Goal: Task Accomplishment & Management: Manage account settings

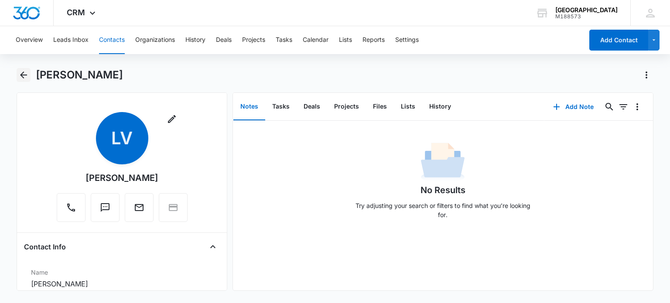
click at [26, 73] on icon "Back" at bounding box center [23, 75] width 10 height 10
click at [25, 76] on icon "Back" at bounding box center [23, 75] width 10 height 10
click at [280, 102] on button "Tasks" at bounding box center [280, 106] width 31 height 27
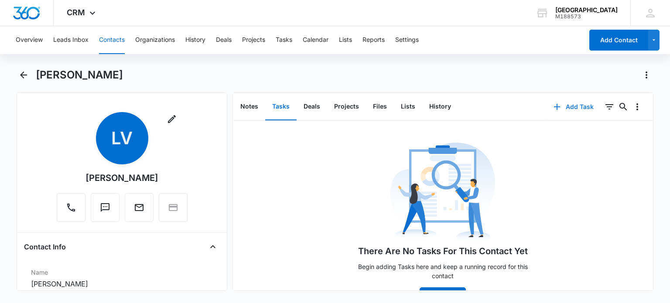
click at [570, 105] on button "Add Task" at bounding box center [574, 106] width 58 height 21
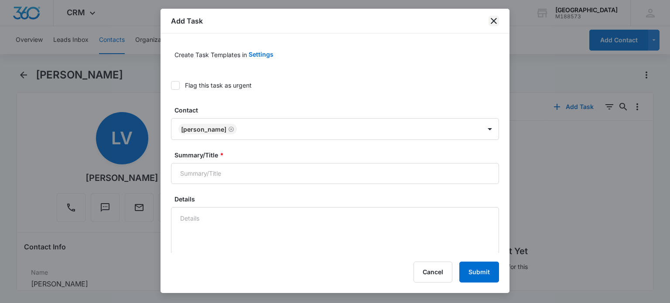
click at [493, 21] on icon "close" at bounding box center [494, 21] width 6 height 6
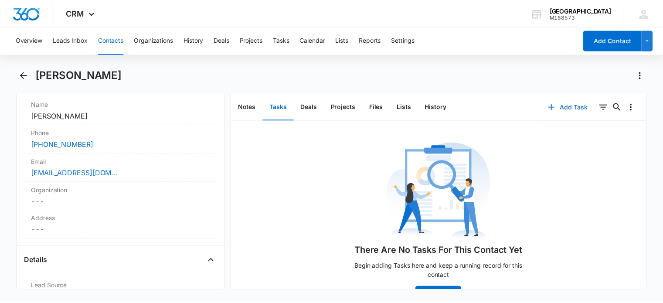
scroll to position [169, 0]
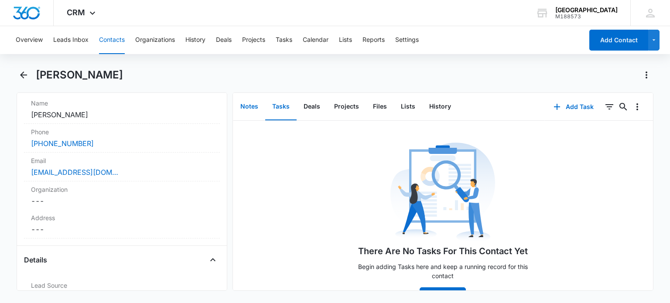
click at [249, 115] on button "Notes" at bounding box center [249, 106] width 32 height 27
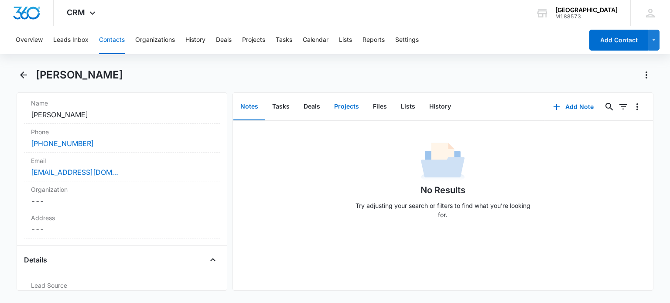
click at [347, 107] on button "Projects" at bounding box center [346, 106] width 39 height 27
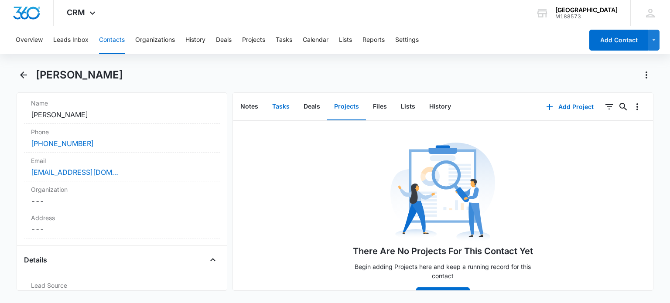
click at [285, 104] on button "Tasks" at bounding box center [280, 106] width 31 height 27
click at [262, 105] on button "Notes" at bounding box center [249, 106] width 32 height 27
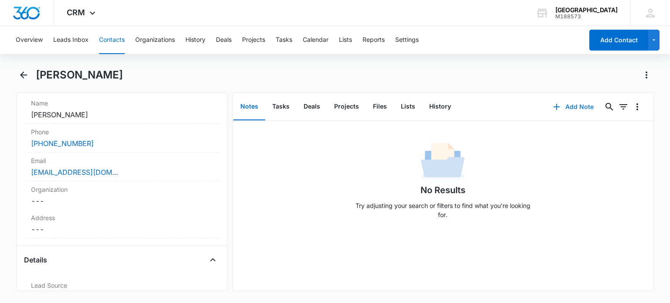
click at [568, 112] on button "Add Note" at bounding box center [573, 106] width 58 height 21
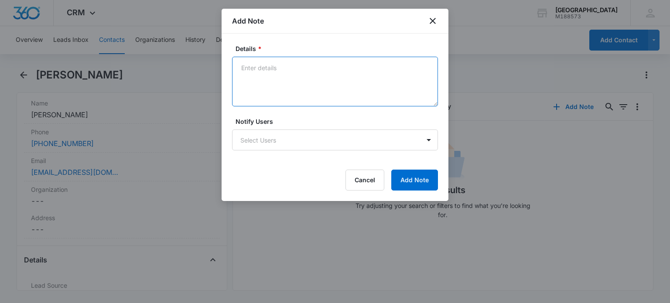
click at [411, 80] on textarea "Details *" at bounding box center [335, 82] width 206 height 50
type textarea "Booked Tour for 8mo old. Wed 10/8 @ 8:30am"
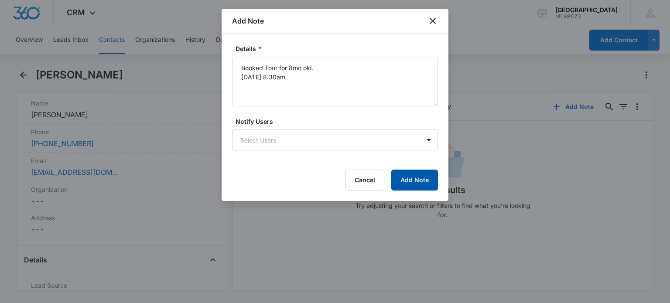
click at [411, 184] on button "Add Note" at bounding box center [414, 180] width 47 height 21
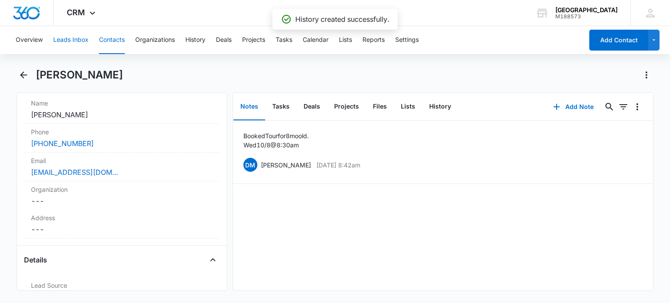
click at [65, 43] on button "Leads Inbox" at bounding box center [70, 40] width 35 height 28
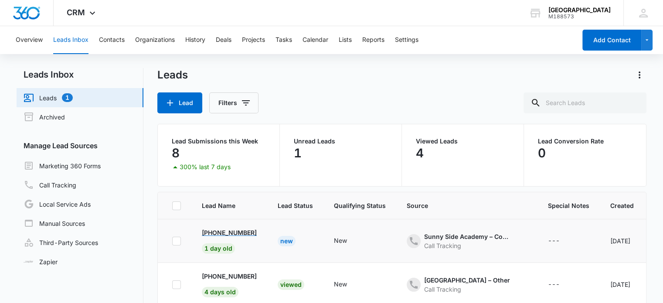
click at [234, 235] on p "[PHONE_NUMBER]" at bounding box center [229, 232] width 55 height 9
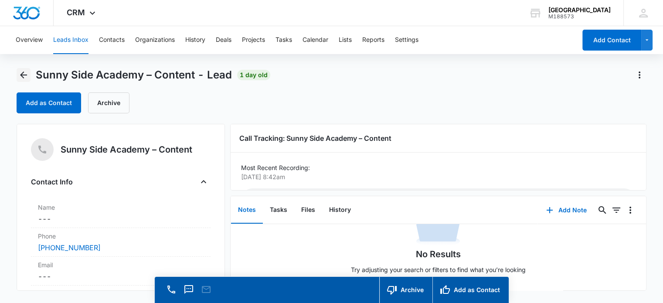
click at [20, 73] on icon "Back" at bounding box center [23, 75] width 10 height 10
